Goal: Task Accomplishment & Management: Manage account settings

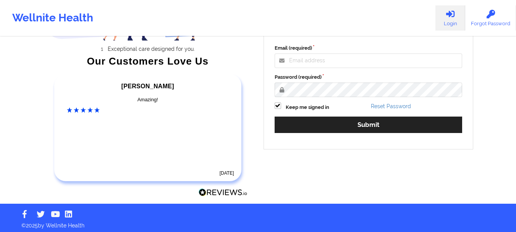
scroll to position [118, 0]
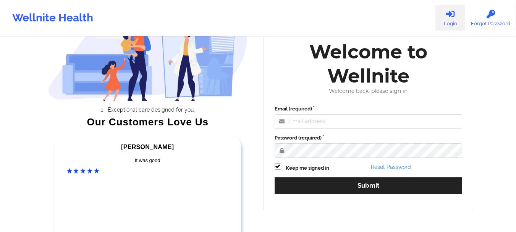
scroll to position [39, 0]
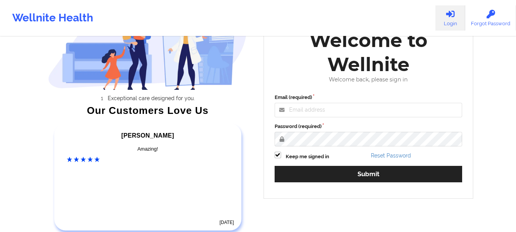
scroll to position [83, 0]
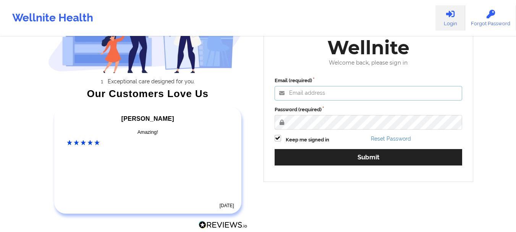
click at [303, 94] on input "Email (required)" at bounding box center [369, 93] width 188 height 15
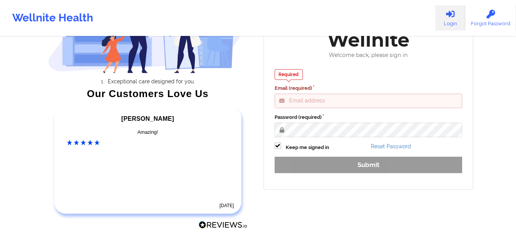
type input "[EMAIL_ADDRESS][DOMAIN_NAME]"
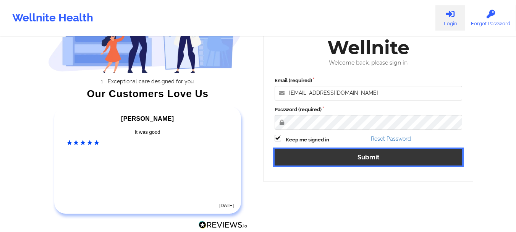
click at [316, 157] on button "Submit" at bounding box center [369, 157] width 188 height 16
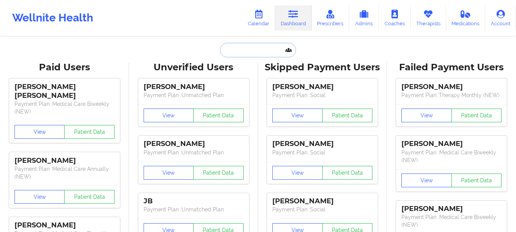
click at [243, 51] on input "text" at bounding box center [258, 50] width 76 height 15
paste input "[EMAIL_ADDRESS][DOMAIN_NAME]"
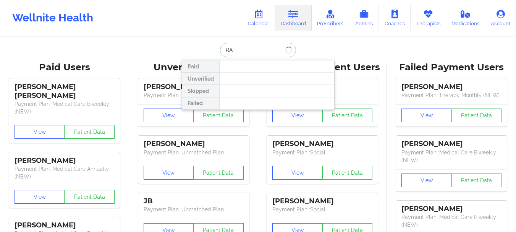
type input "R"
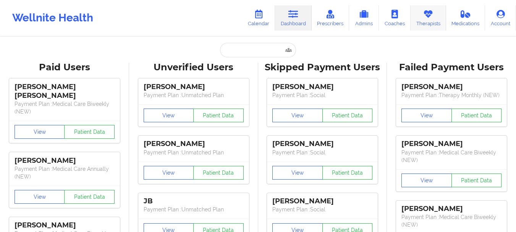
click at [418, 23] on link "Therapists" at bounding box center [429, 17] width 36 height 25
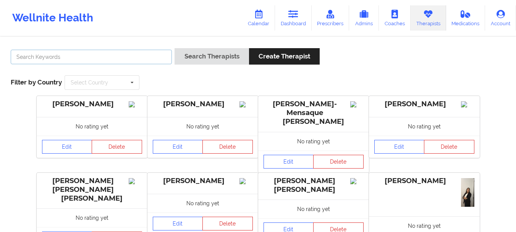
click at [93, 52] on input "text" at bounding box center [91, 57] width 161 height 15
type input "[PERSON_NAME]"
click at [175, 48] on button "Search Therapists" at bounding box center [212, 56] width 74 height 16
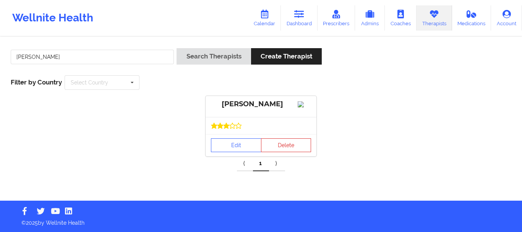
click at [301, 107] on img at bounding box center [304, 104] width 13 height 6
click at [275, 106] on div "[PERSON_NAME]" at bounding box center [261, 104] width 100 height 9
click at [256, 106] on div "[PERSON_NAME]" at bounding box center [261, 104] width 100 height 9
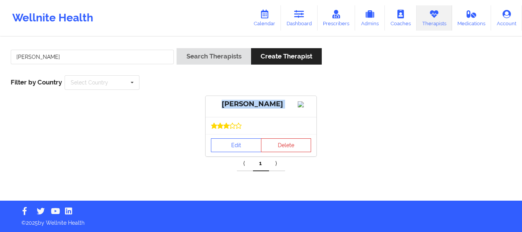
click at [256, 106] on div "[PERSON_NAME]" at bounding box center [261, 104] width 100 height 9
click at [243, 109] on div "[PERSON_NAME]" at bounding box center [261, 106] width 111 height 21
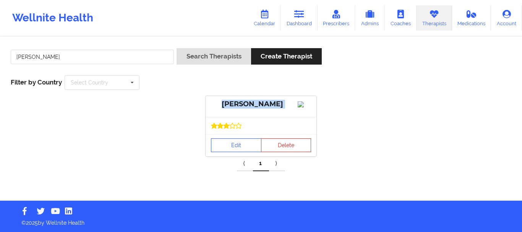
click at [243, 109] on div "[PERSON_NAME]" at bounding box center [261, 106] width 111 height 21
click at [237, 104] on div "[PERSON_NAME]" at bounding box center [261, 104] width 100 height 9
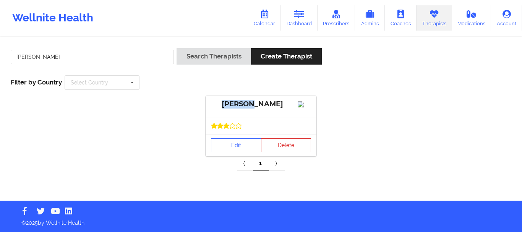
click at [237, 104] on div "[PERSON_NAME]" at bounding box center [261, 104] width 100 height 9
click at [274, 12] on link "Calendar" at bounding box center [264, 17] width 33 height 25
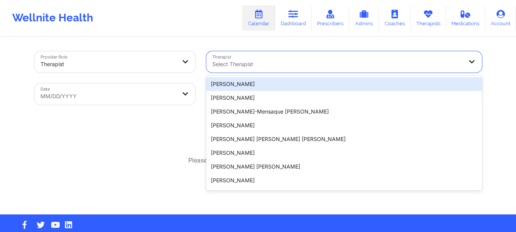
click at [231, 66] on div at bounding box center [337, 64] width 251 height 9
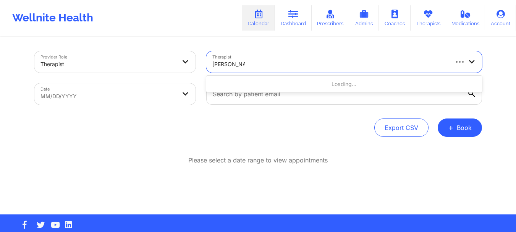
type input "[PERSON_NAME]"
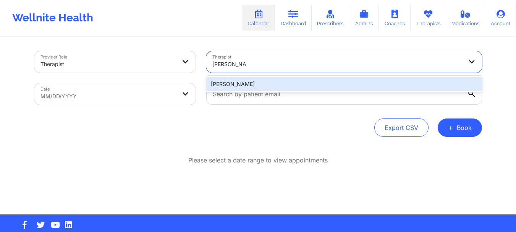
click at [251, 86] on div "[PERSON_NAME]" at bounding box center [344, 84] width 276 height 14
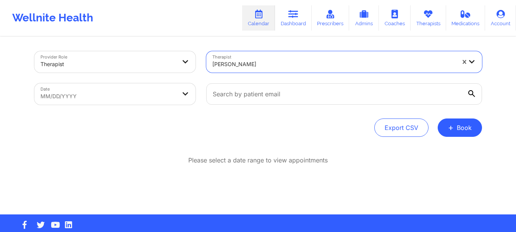
click at [173, 91] on body "Wellnite Health Calendar Dashboard Prescribers Admins Coaches Therapists Medica…" at bounding box center [258, 116] width 516 height 232
select select "2025-8"
select select "2025-9"
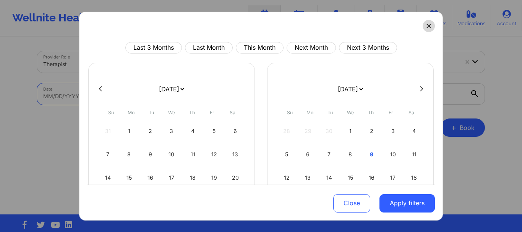
click at [427, 29] on button at bounding box center [429, 25] width 12 height 12
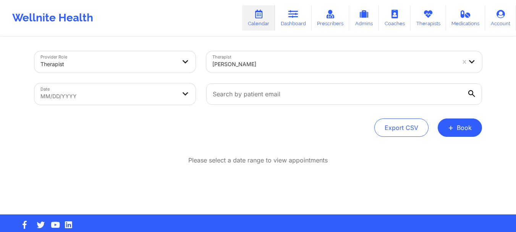
click at [169, 93] on body "Wellnite Health Calendar Dashboard Prescribers Admins Coaches Therapists Medica…" at bounding box center [258, 116] width 516 height 232
select select "2025-8"
select select "2025-9"
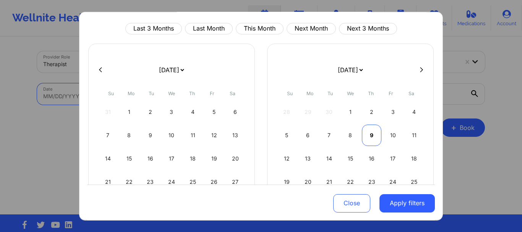
scroll to position [22, 0]
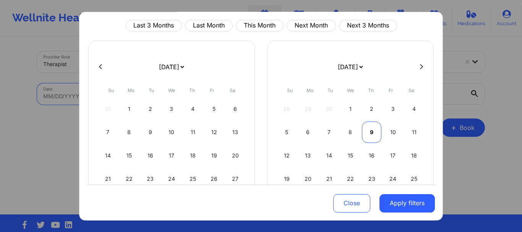
click at [369, 138] on div "9" at bounding box center [371, 131] width 19 height 21
select select "2025-9"
select select "2025-10"
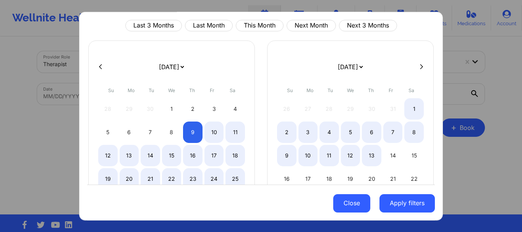
select select "2025-9"
select select "2025-10"
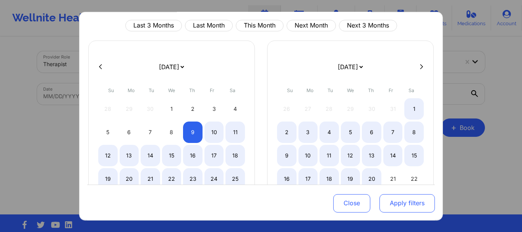
click at [384, 199] on button "Apply filters" at bounding box center [406, 203] width 55 height 18
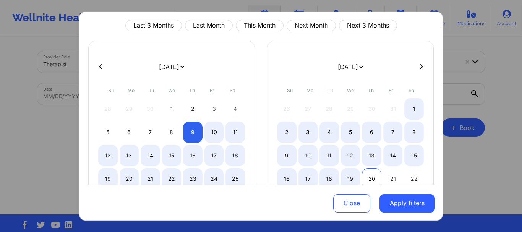
select select "2025-9"
select select "2025-10"
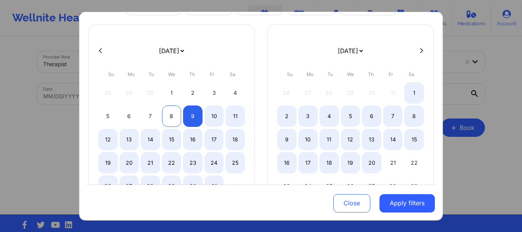
select select "2025-9"
select select "2025-10"
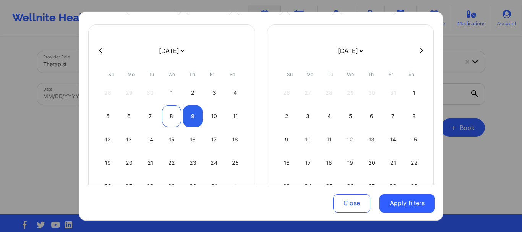
scroll to position [39, 0]
select select "2025-9"
select select "2025-10"
click at [194, 112] on div "9" at bounding box center [192, 115] width 19 height 21
select select "2025-9"
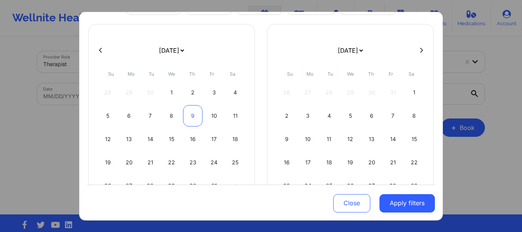
select select "2025-10"
click at [194, 112] on div "9" at bounding box center [192, 115] width 19 height 21
select select "2025-9"
select select "2025-10"
select select "2025-9"
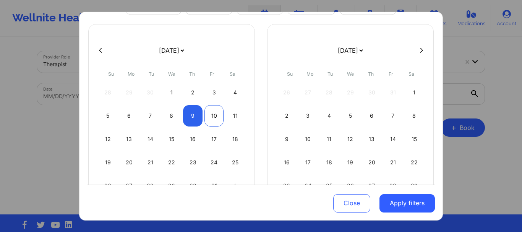
select select "2025-10"
click at [209, 115] on div "10" at bounding box center [213, 115] width 19 height 21
select select "2025-9"
select select "2025-10"
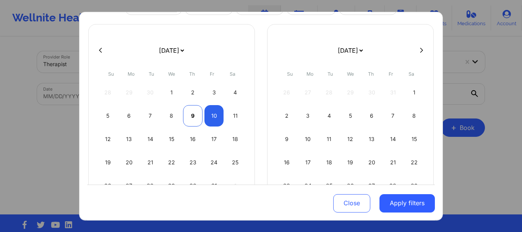
select select "2025-9"
select select "2025-10"
select select "2025-9"
select select "2025-10"
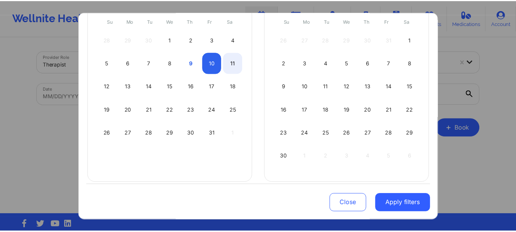
scroll to position [99, 0]
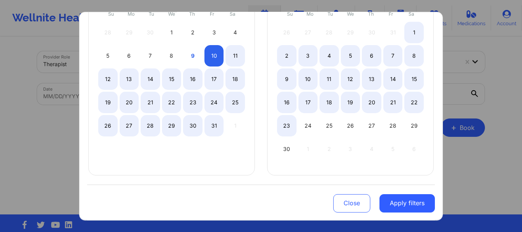
select select "2025-9"
select select "2025-10"
select select "2025-9"
select select "2025-10"
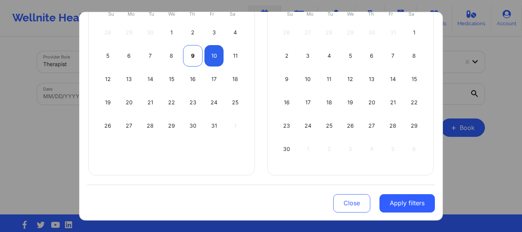
select select "2025-9"
select select "2025-10"
click at [196, 58] on div "9" at bounding box center [192, 55] width 19 height 21
select select "2025-9"
select select "2025-10"
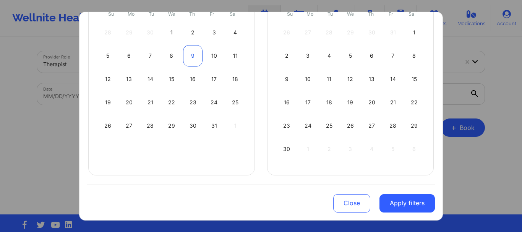
click at [196, 58] on div "9" at bounding box center [192, 55] width 19 height 21
select select "2025-9"
select select "2025-10"
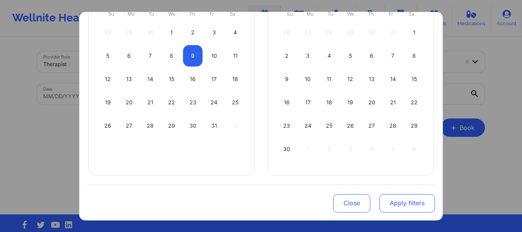
click at [400, 208] on button "Apply filters" at bounding box center [406, 203] width 55 height 18
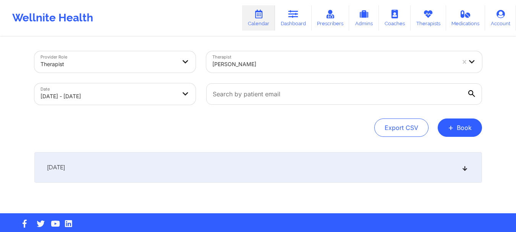
click at [242, 167] on div "[DATE]" at bounding box center [258, 167] width 448 height 31
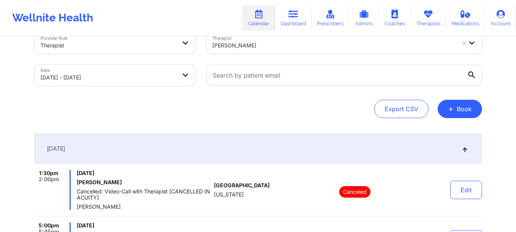
scroll to position [0, 0]
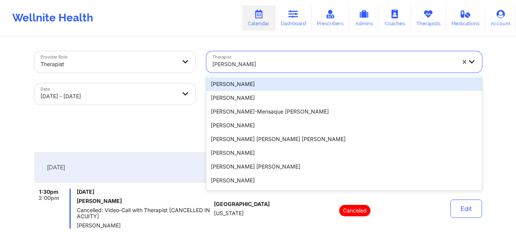
click at [224, 65] on div at bounding box center [333, 64] width 243 height 9
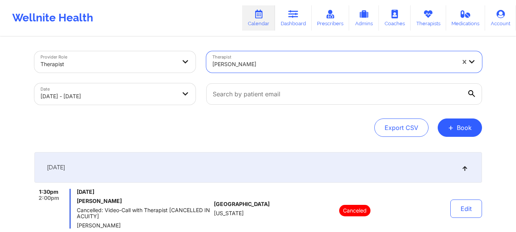
click at [246, 66] on div at bounding box center [333, 64] width 243 height 9
click at [253, 64] on div at bounding box center [333, 64] width 243 height 9
type input "dashima green"
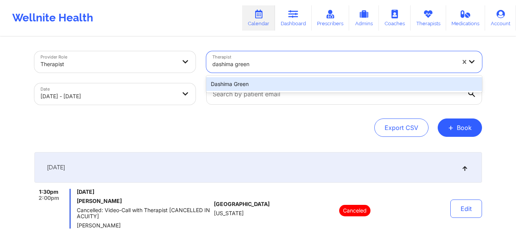
click at [253, 81] on div "Dashima Green" at bounding box center [344, 84] width 276 height 14
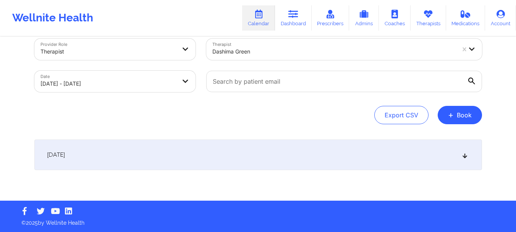
click at [291, 148] on div "[DATE]" at bounding box center [258, 154] width 448 height 31
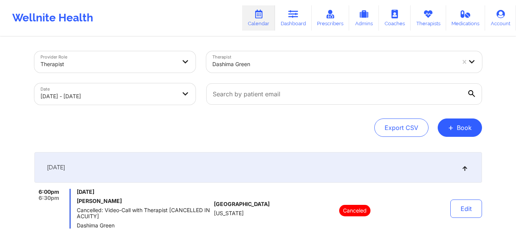
click at [283, 60] on div at bounding box center [333, 64] width 243 height 9
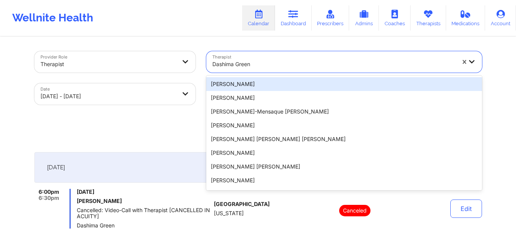
click at [263, 66] on div at bounding box center [333, 64] width 243 height 9
click at [252, 64] on div at bounding box center [333, 64] width 243 height 9
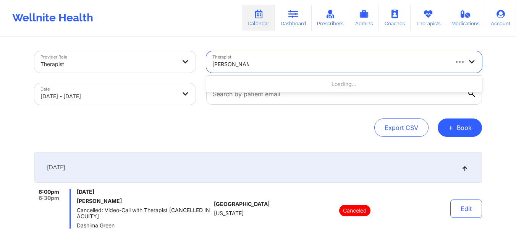
type input "[PERSON_NAME]"
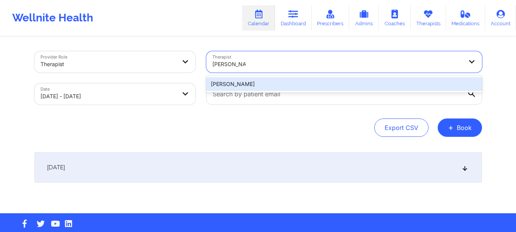
type input "[PERSON_NAME]"
click at [311, 84] on div "[PERSON_NAME]" at bounding box center [344, 84] width 276 height 14
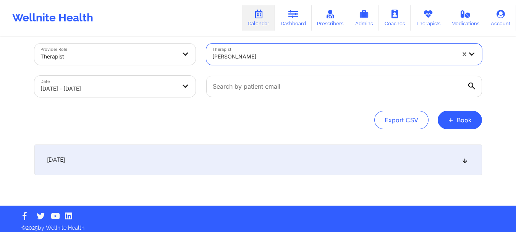
scroll to position [13, 0]
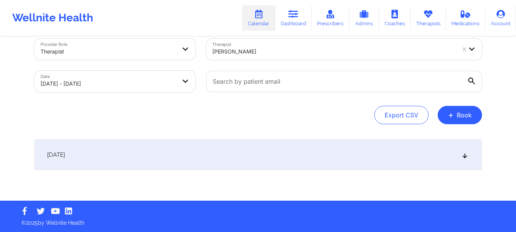
click at [230, 149] on div "[DATE]" at bounding box center [258, 154] width 448 height 31
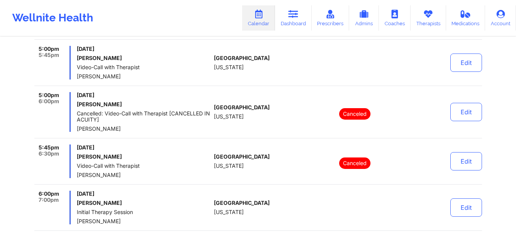
scroll to position [704, 0]
click at [433, 21] on link "Therapists" at bounding box center [429, 17] width 36 height 25
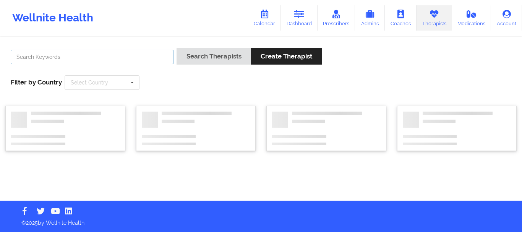
click at [114, 55] on input "text" at bounding box center [92, 57] width 163 height 15
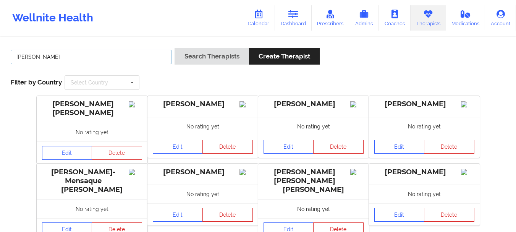
click at [175, 48] on button "Search Therapists" at bounding box center [212, 56] width 74 height 16
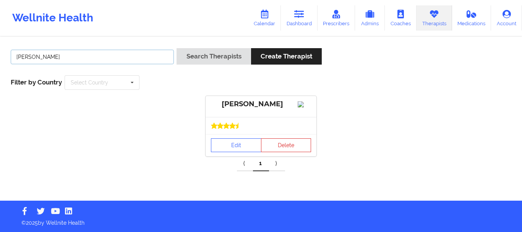
drag, startPoint x: 106, startPoint y: 55, endPoint x: 0, endPoint y: 50, distance: 106.3
click at [0, 50] on div "[PERSON_NAME] Search Therapists Create Therapist Filter by Country Select Count…" at bounding box center [261, 118] width 522 height 163
type input "[PERSON_NAME]"
click at [177, 48] on button "Search Therapists" at bounding box center [214, 56] width 74 height 16
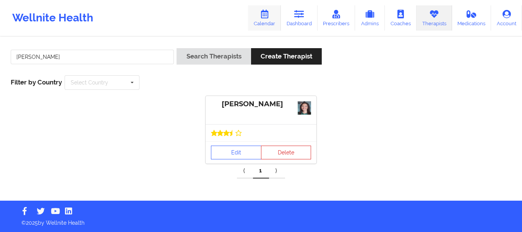
click at [264, 16] on icon at bounding box center [264, 14] width 10 height 8
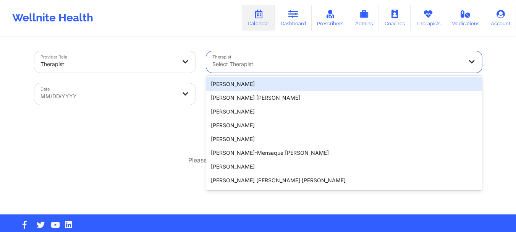
click at [255, 68] on div at bounding box center [337, 64] width 251 height 9
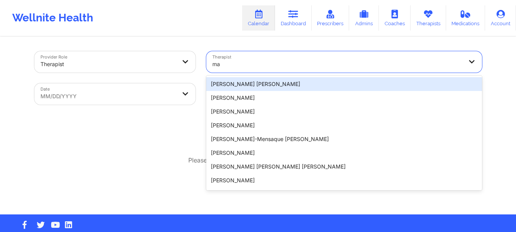
type input "m"
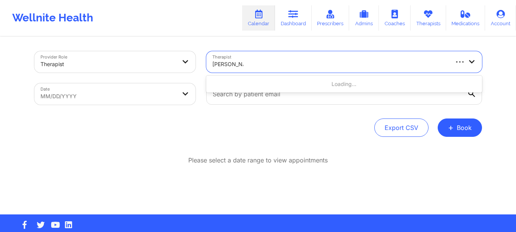
type input "[PERSON_NAME]"
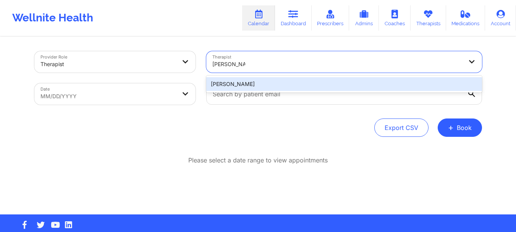
click at [275, 84] on div "[PERSON_NAME]" at bounding box center [344, 84] width 276 height 14
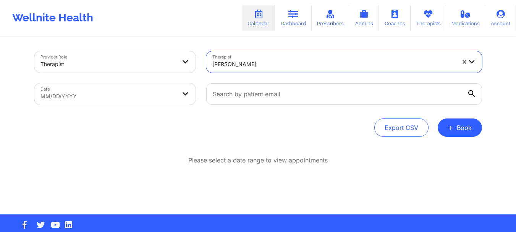
click at [142, 91] on body "Wellnite Health Calendar Dashboard Prescribers Admins Coaches Therapists Medica…" at bounding box center [258, 116] width 516 height 232
select select "2025-8"
select select "2025-9"
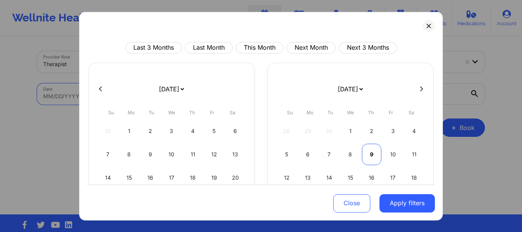
click at [369, 150] on div "9" at bounding box center [371, 153] width 19 height 21
select select "2025-9"
select select "2025-10"
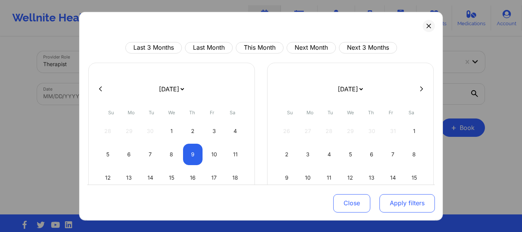
select select "2025-9"
select select "2025-10"
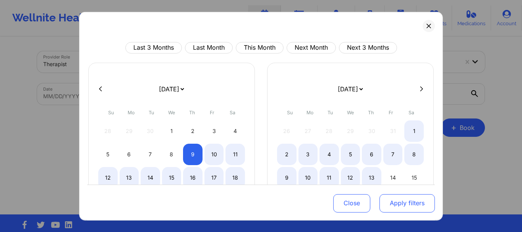
click at [391, 200] on button "Apply filters" at bounding box center [406, 203] width 55 height 18
select select "2025-9"
select select "2025-10"
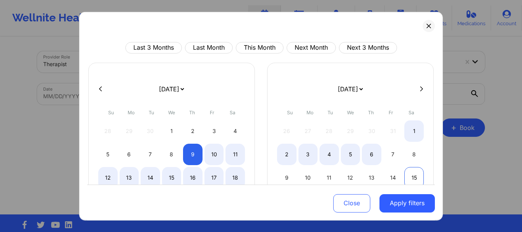
select select "2025-9"
select select "2025-10"
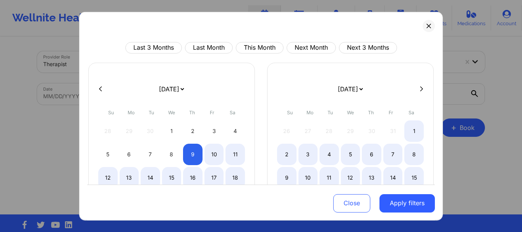
select select "2025-9"
select select "2025-10"
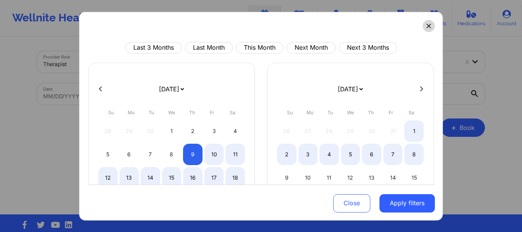
click at [427, 29] on button at bounding box center [429, 25] width 12 height 12
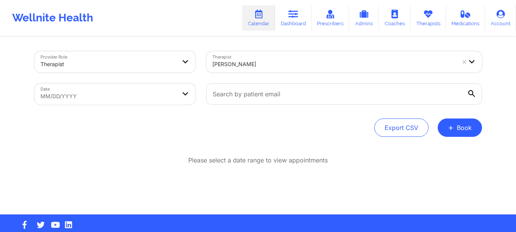
click at [173, 92] on body "Wellnite Health Calendar Dashboard Prescribers Admins Coaches Therapists Medica…" at bounding box center [258, 116] width 516 height 232
select select "2025-8"
select select "2025-9"
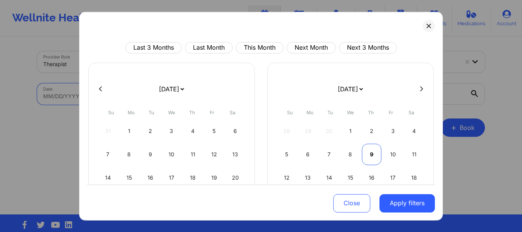
click at [365, 153] on div "9" at bounding box center [371, 153] width 19 height 21
select select "2025-9"
select select "2025-10"
click at [365, 153] on div "6" at bounding box center [371, 153] width 19 height 21
select select "2025-9"
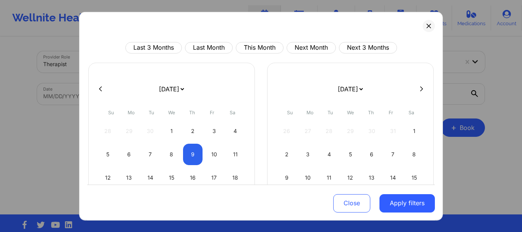
select select "2025-10"
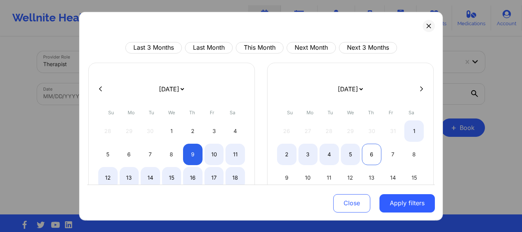
click at [368, 159] on div "6" at bounding box center [371, 153] width 19 height 21
select select "2025-10"
select select "2025-11"
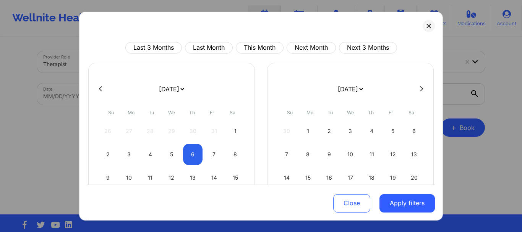
select select "2025-10"
select select "2025-11"
select select "2025-10"
select select "2025-11"
select select "2025-10"
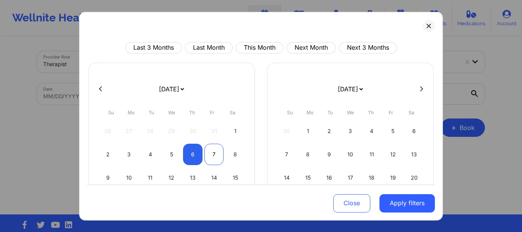
select select "2025-11"
select select "2025-10"
select select "2025-11"
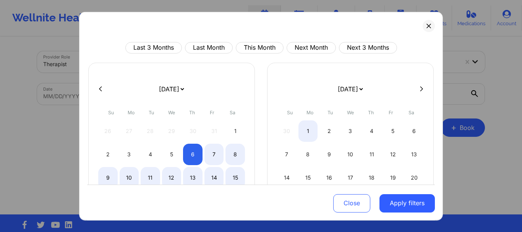
click at [104, 89] on button at bounding box center [101, 89] width 8 height 6
select select "2025-9"
select select "2025-10"
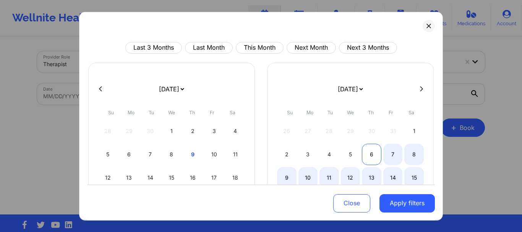
select select "2025-9"
select select "2025-10"
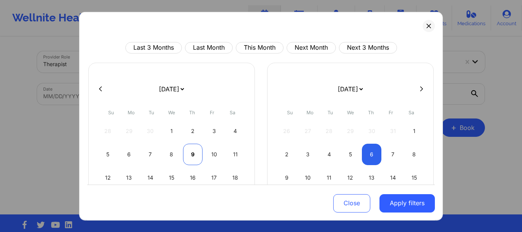
select select "2025-9"
select select "2025-10"
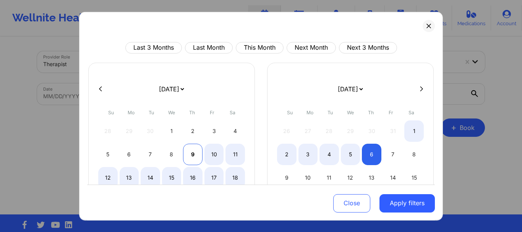
click at [191, 150] on div "9" at bounding box center [192, 153] width 19 height 21
select select "2025-9"
select select "2025-10"
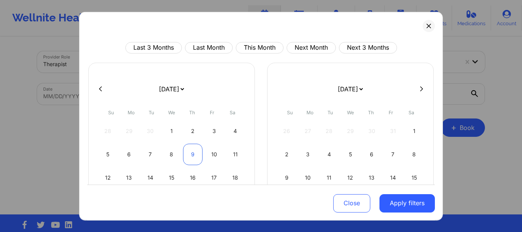
click at [191, 150] on div "9" at bounding box center [192, 153] width 19 height 21
select select "2025-9"
select select "2025-10"
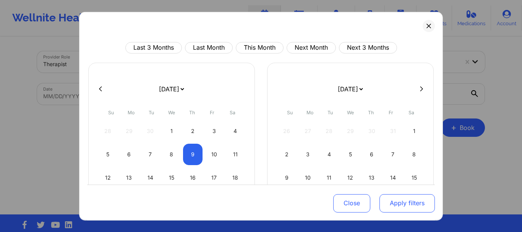
click at [415, 208] on button "Apply filters" at bounding box center [406, 203] width 55 height 18
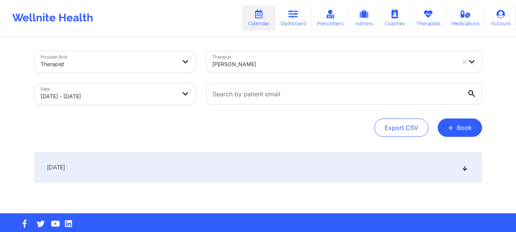
click at [281, 155] on div "[DATE]" at bounding box center [258, 167] width 448 height 31
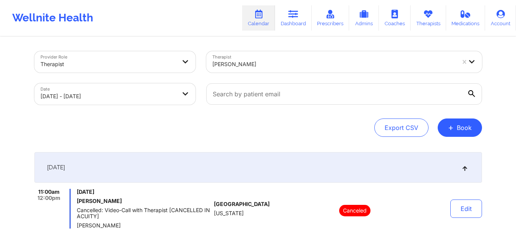
click at [247, 66] on div at bounding box center [333, 64] width 243 height 9
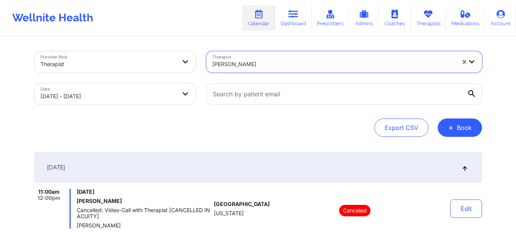
click at [247, 66] on div at bounding box center [333, 64] width 243 height 9
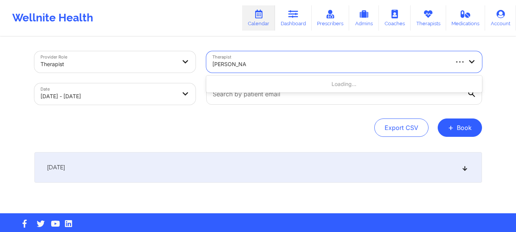
type input "[PERSON_NAME]"
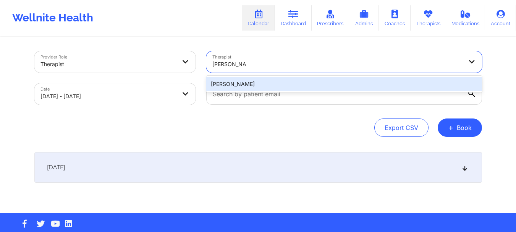
click at [261, 79] on div "[PERSON_NAME]" at bounding box center [344, 84] width 276 height 14
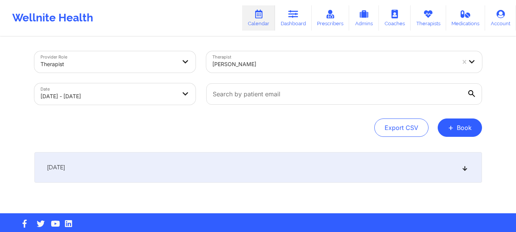
click at [281, 191] on div "[DATE] No appointments" at bounding box center [258, 182] width 448 height 61
click at [265, 168] on div "[DATE]" at bounding box center [258, 167] width 448 height 31
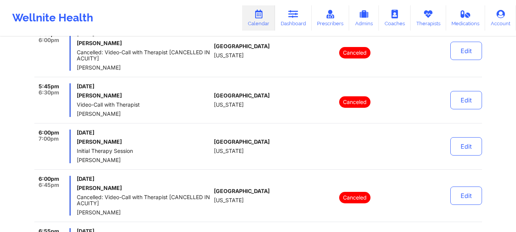
scroll to position [764, 0]
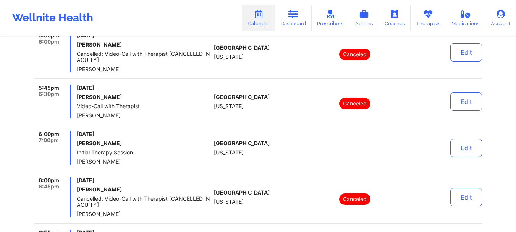
click at [363, 99] on p "Canceled" at bounding box center [354, 103] width 31 height 11
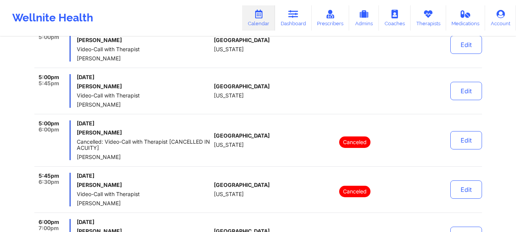
scroll to position [671, 0]
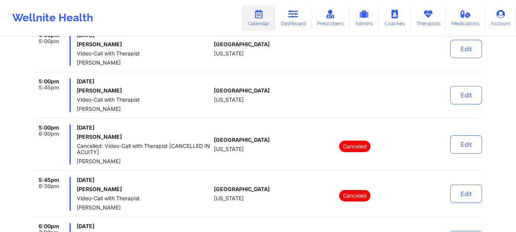
click at [95, 104] on div "[DATE] [PERSON_NAME] Video-Call with Therapist [PERSON_NAME]" at bounding box center [144, 95] width 134 height 34
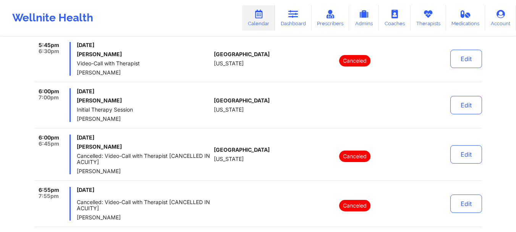
scroll to position [812, 0]
